Goal: Task Accomplishment & Management: Manage account settings

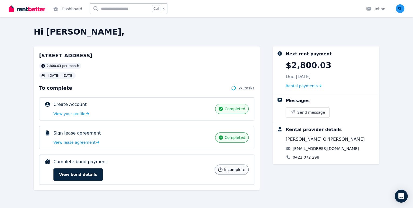
click at [78, 173] on button "View bond details" at bounding box center [77, 174] width 49 height 12
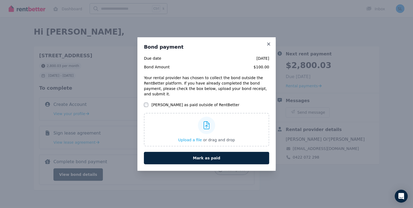
click at [195, 138] on span "Upload a file" at bounding box center [190, 140] width 24 height 4
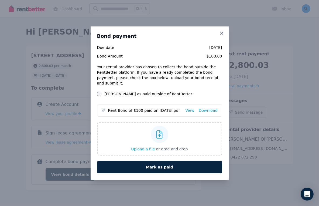
click at [213, 108] on link "Download" at bounding box center [208, 110] width 19 height 5
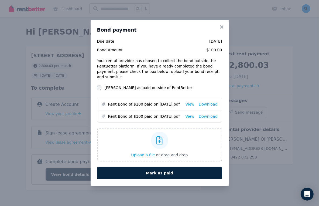
click at [156, 170] on button "Mark as paid" at bounding box center [159, 173] width 125 height 12
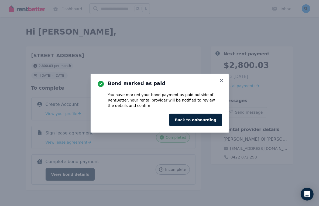
click at [222, 80] on icon at bounding box center [221, 80] width 3 height 3
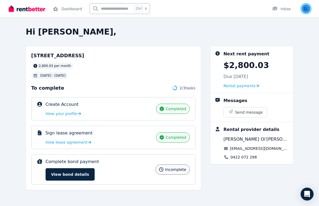
click at [306, 10] on img "button" at bounding box center [306, 8] width 9 height 9
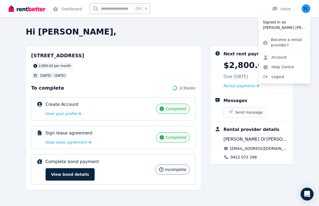
click at [108, 168] on div "Complete bond payment incomplete View bond details" at bounding box center [99, 169] width 107 height 22
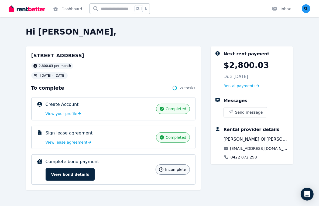
click at [80, 172] on button "View bond details" at bounding box center [70, 174] width 49 height 12
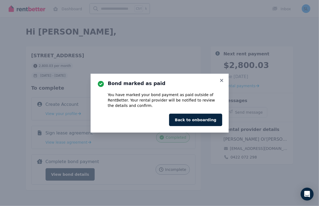
click at [223, 79] on icon at bounding box center [221, 80] width 5 height 5
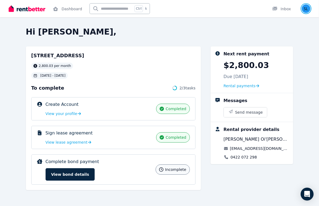
click at [308, 8] on img "button" at bounding box center [306, 8] width 9 height 9
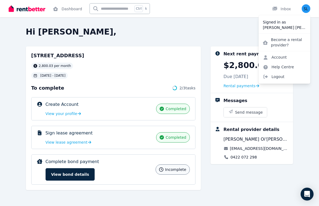
click at [277, 76] on span "Logout" at bounding box center [285, 77] width 52 height 10
